Goal: Information Seeking & Learning: Compare options

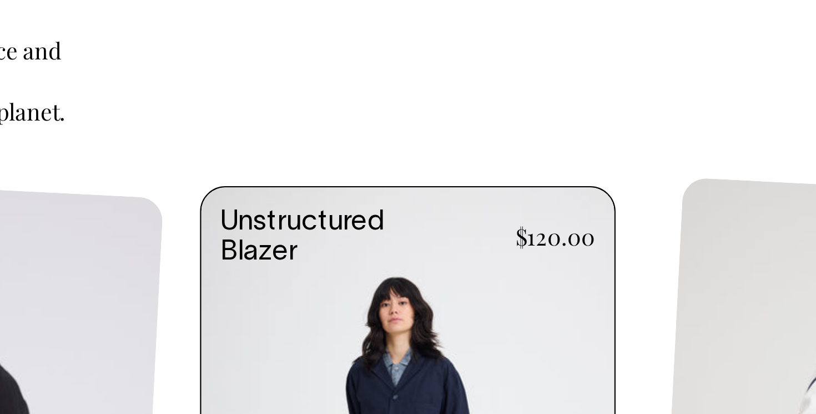
scroll to position [394, 0]
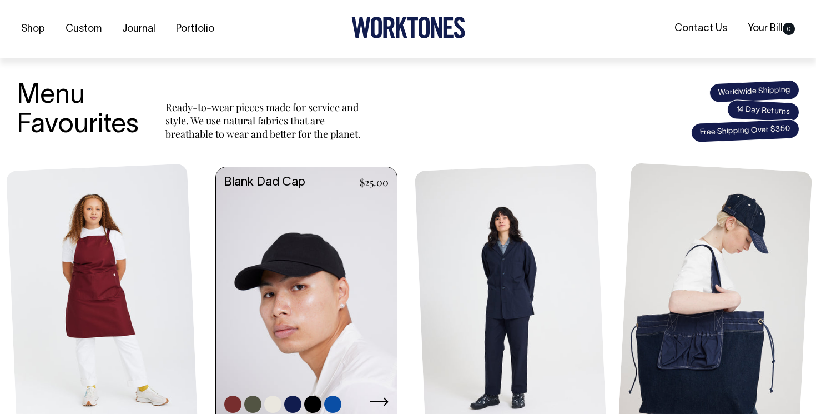
click at [316, 315] on link at bounding box center [306, 304] width 181 height 274
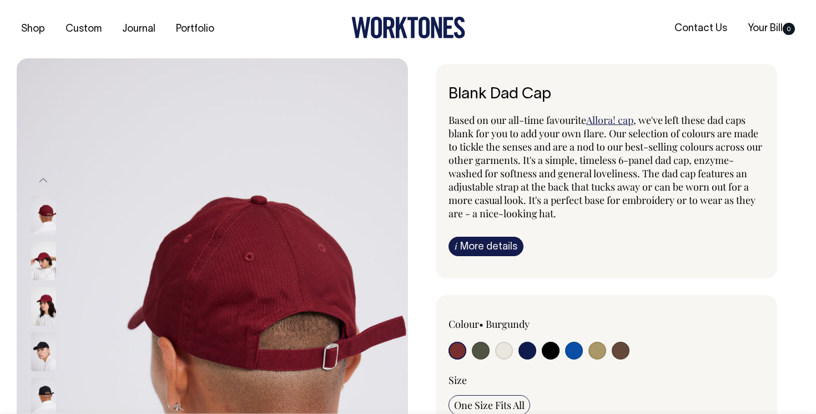
click at [553, 351] on input "radio" at bounding box center [551, 350] width 18 height 18
radio input "true"
select select "Black"
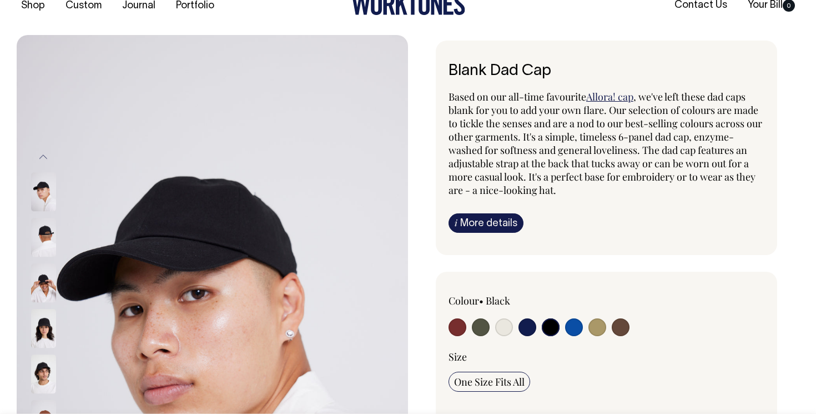
scroll to position [24, 0]
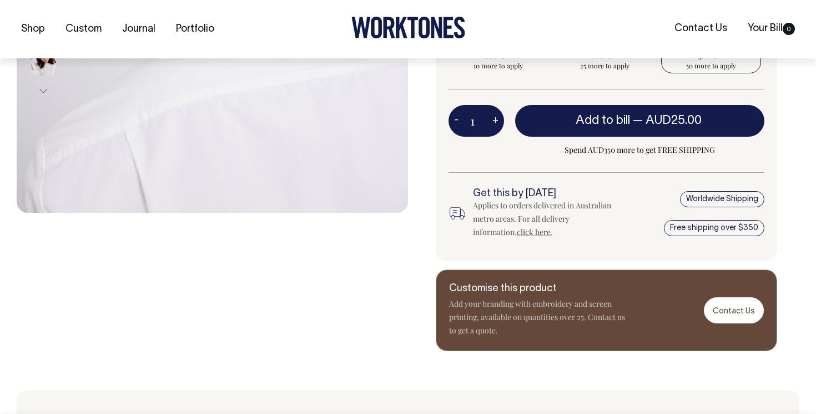
click at [697, 67] on span "50 more to apply" at bounding box center [711, 65] width 89 height 9
click at [697, 67] on input "25% OFF 50 more to apply" at bounding box center [711, 58] width 100 height 29
radio input "true"
type input "50"
radio input "true"
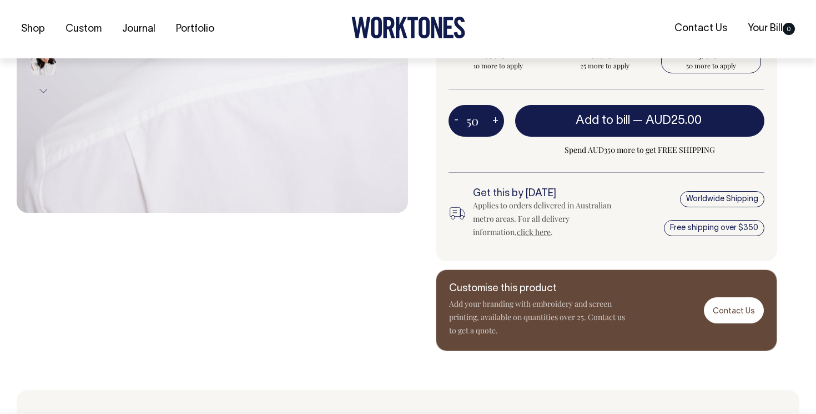
select select
type input "50"
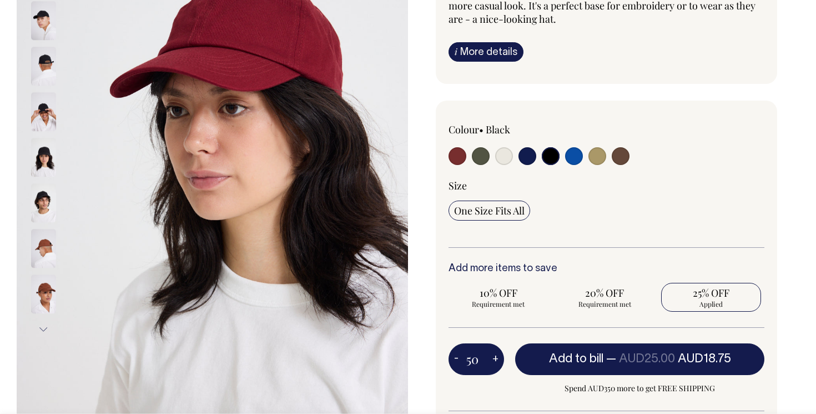
scroll to position [194, 0]
click at [482, 156] on input "radio" at bounding box center [481, 156] width 18 height 18
radio input "true"
select select "Olive"
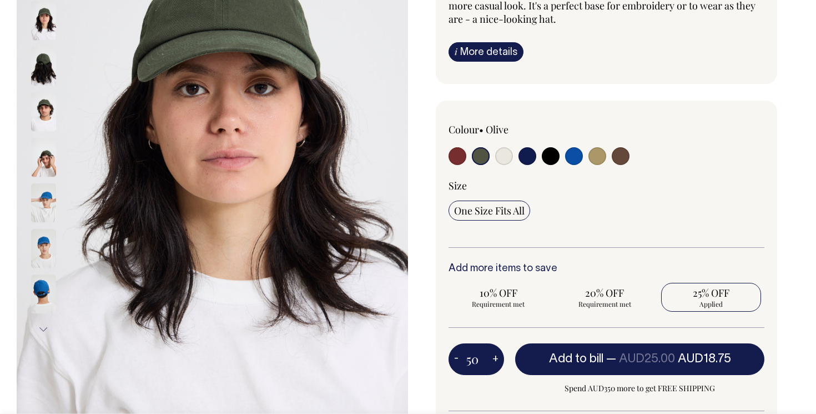
click at [481, 157] on input "radio" at bounding box center [481, 156] width 18 height 18
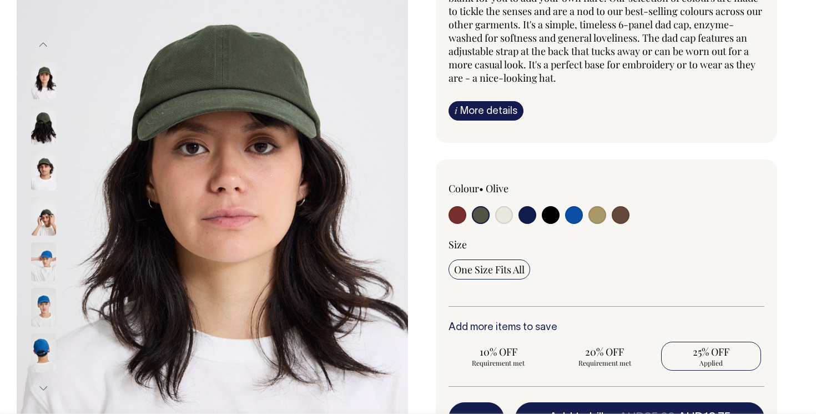
scroll to position [136, 0]
click at [619, 208] on input "radio" at bounding box center [621, 214] width 18 height 18
radio input "true"
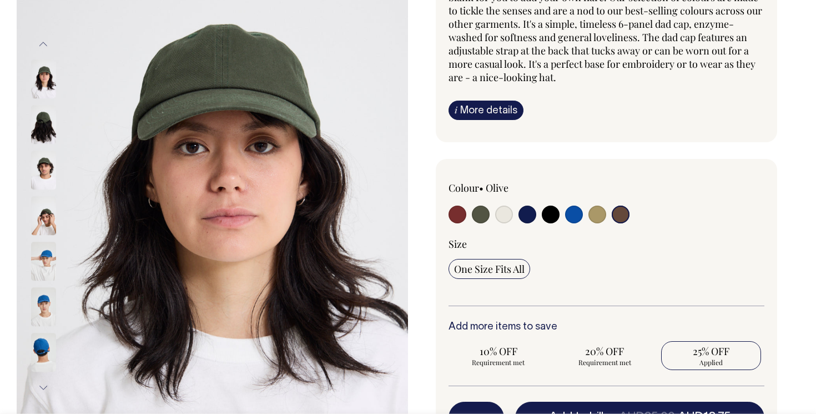
radio input "true"
select select "Espresso"
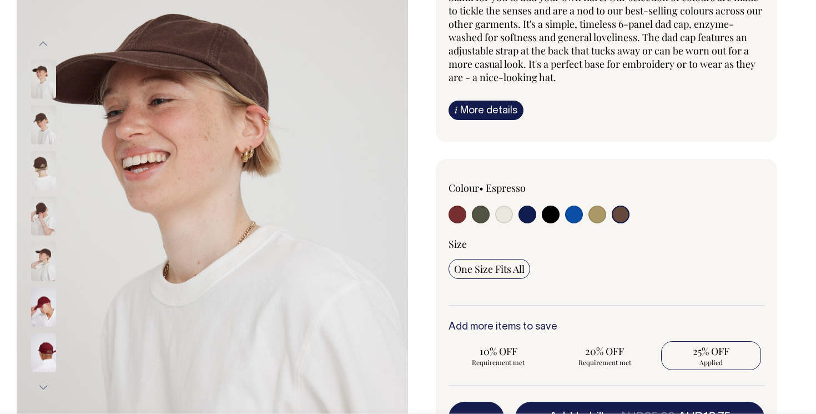
click at [600, 213] on input "radio" at bounding box center [597, 214] width 18 height 18
radio input "true"
select select "Washed Khaki"
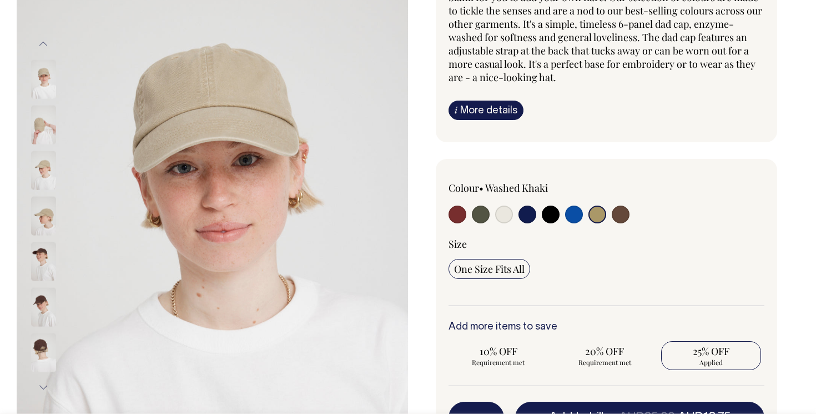
click at [575, 216] on input "radio" at bounding box center [574, 214] width 18 height 18
radio input "true"
select select "Worker Blue"
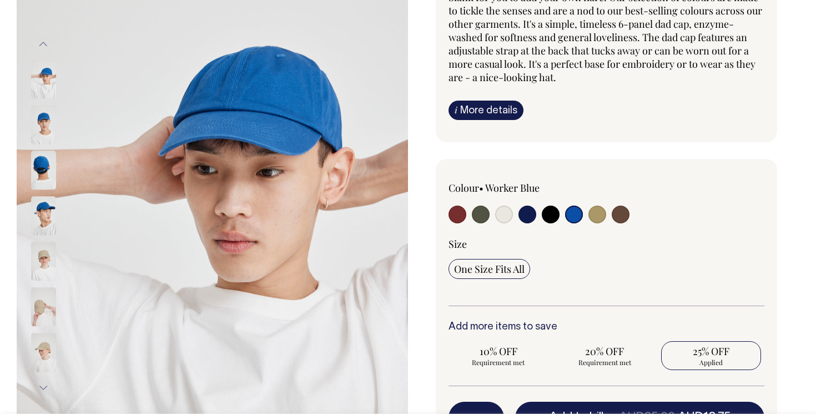
click at [548, 216] on input "radio" at bounding box center [551, 214] width 18 height 18
radio input "true"
select select "Black"
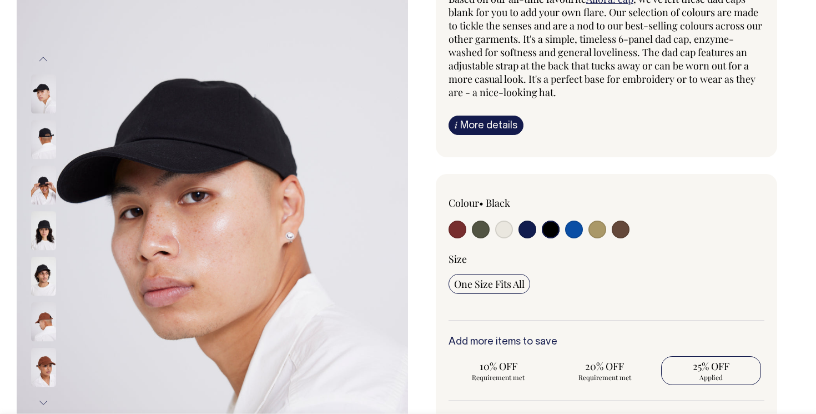
scroll to position [121, 0]
click at [619, 225] on input "radio" at bounding box center [621, 229] width 18 height 18
radio input "true"
select select "Espresso"
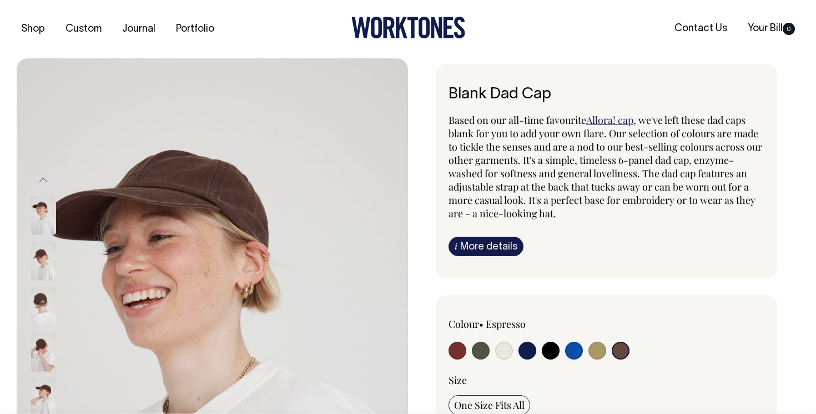
click at [439, 235] on div "Blank Dad Cap Based on our all-time favourite Allora! cap , we've left these da…" at bounding box center [606, 171] width 341 height 214
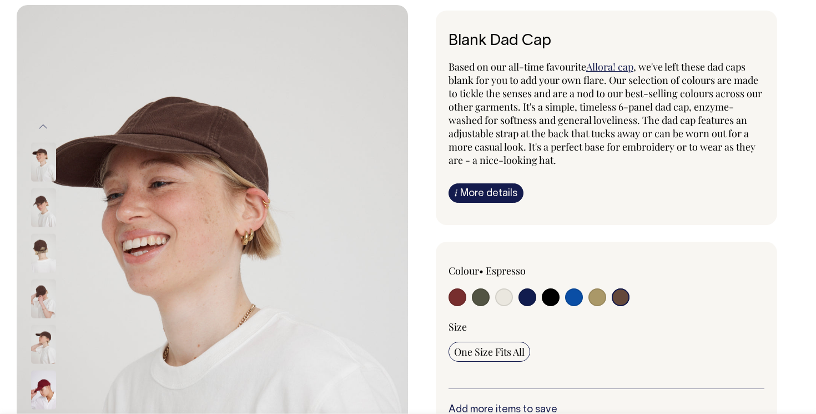
scroll to position [54, 0]
click at [439, 238] on div "Blank Dad Cap Based on our all-time favourite Allora! cap , we've left these da…" at bounding box center [603, 369] width 391 height 719
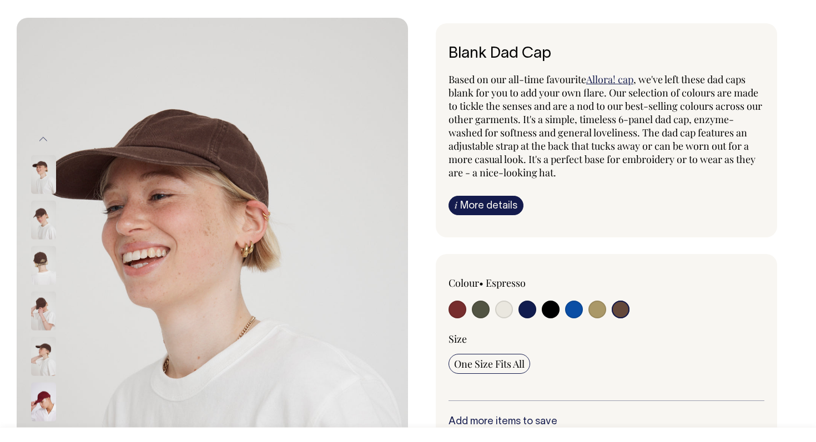
scroll to position [56, 0]
